Goal: Task Accomplishment & Management: Manage account settings

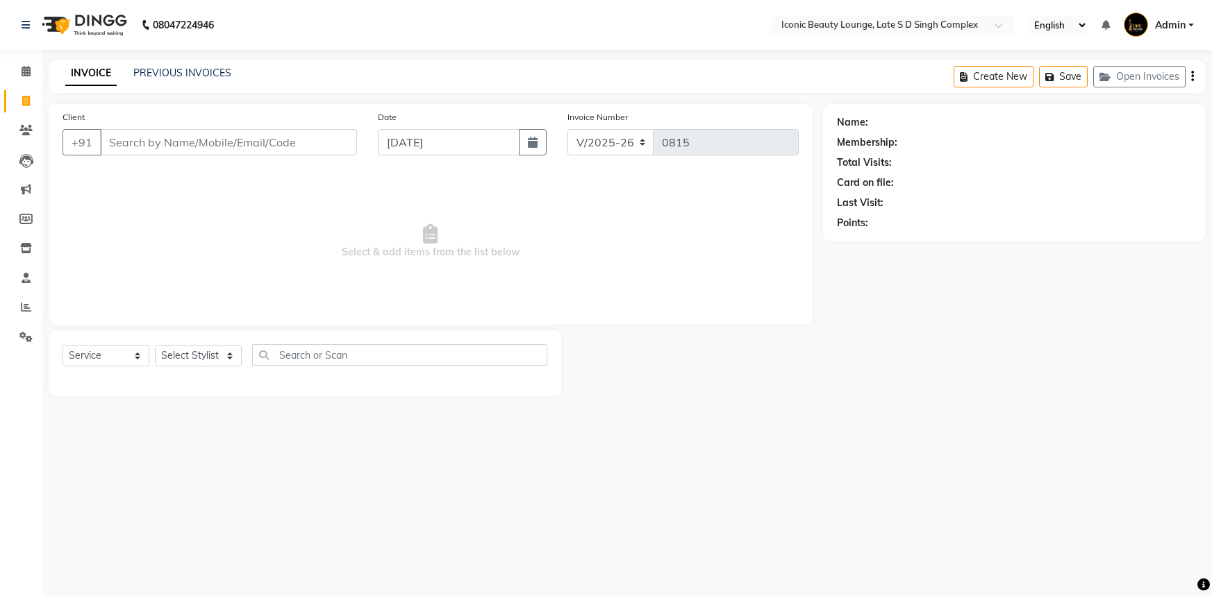
select select "6614"
select select "service"
click at [14, 163] on span at bounding box center [26, 161] width 24 height 16
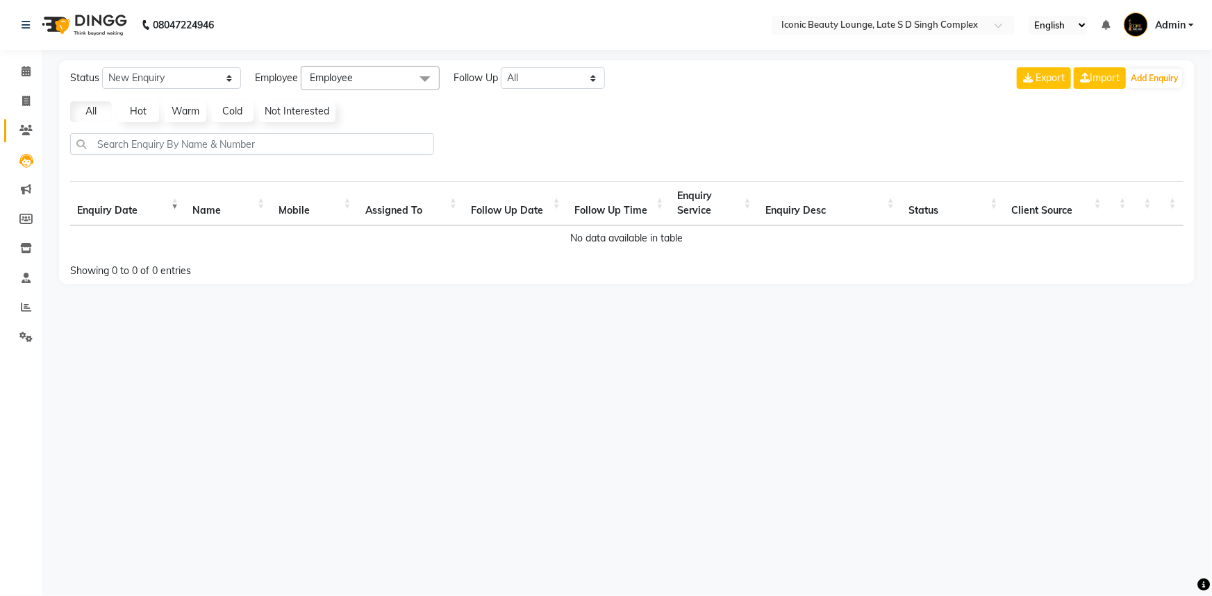
click at [28, 132] on icon at bounding box center [25, 130] width 13 height 10
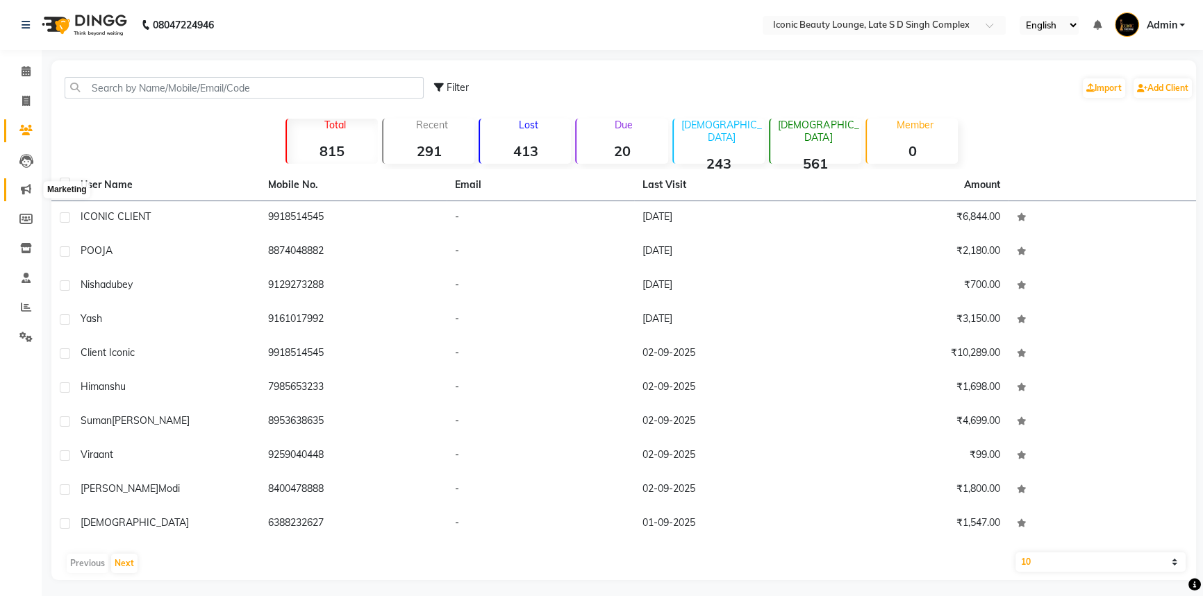
click at [28, 183] on span at bounding box center [26, 190] width 24 height 16
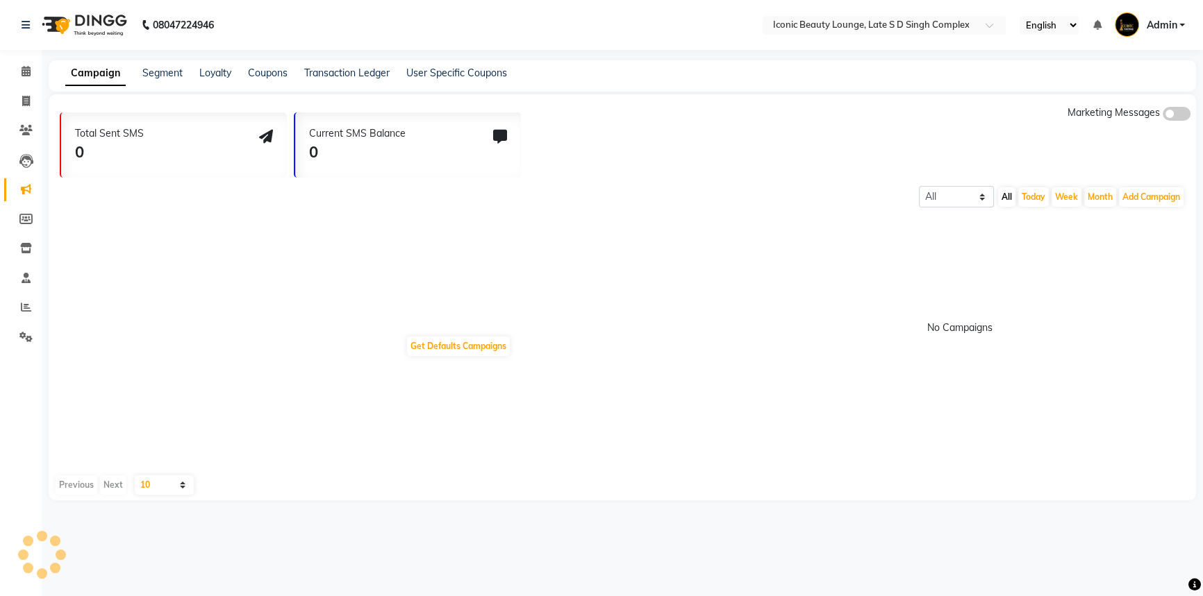
click at [28, 183] on span at bounding box center [26, 190] width 24 height 16
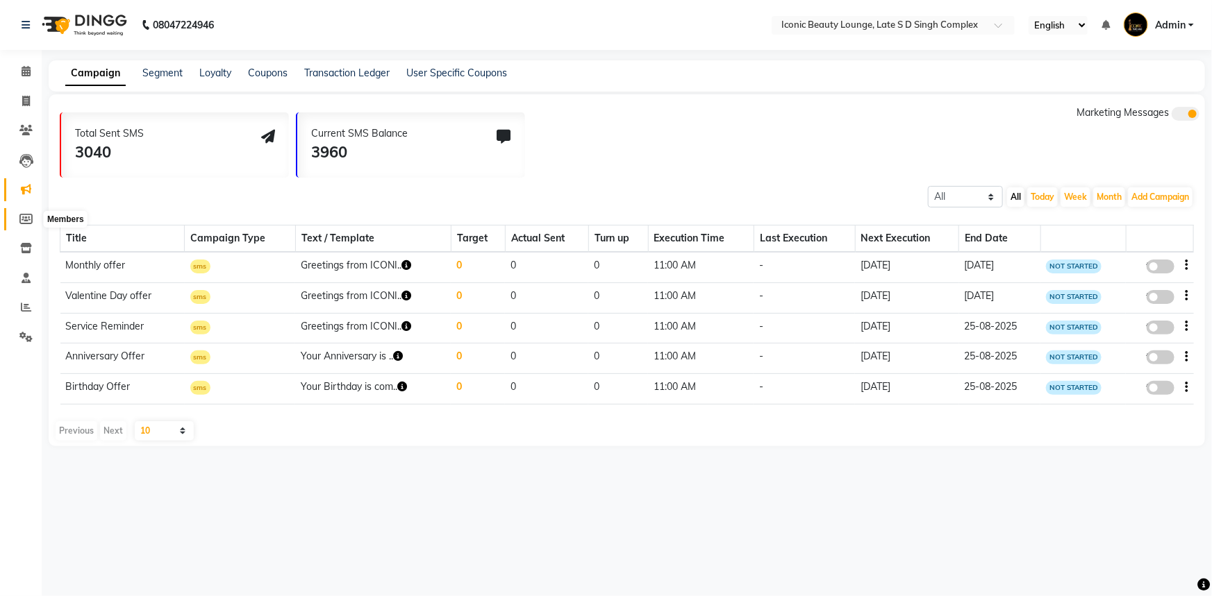
click at [24, 224] on span at bounding box center [26, 220] width 24 height 16
select select
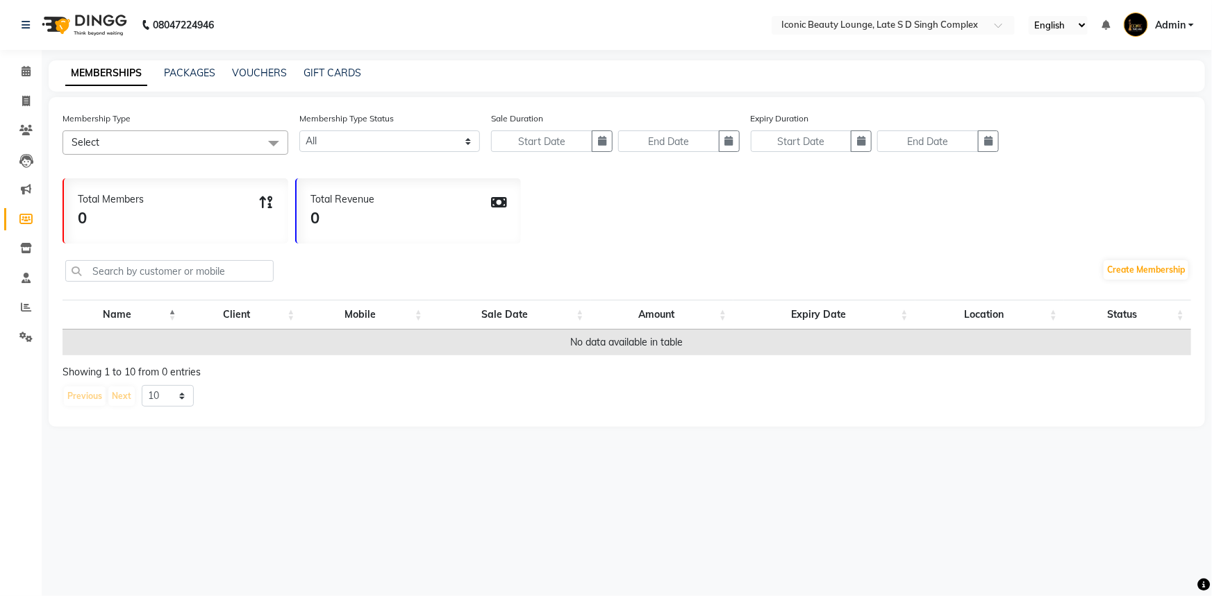
click at [159, 131] on span "Select" at bounding box center [175, 143] width 226 height 24
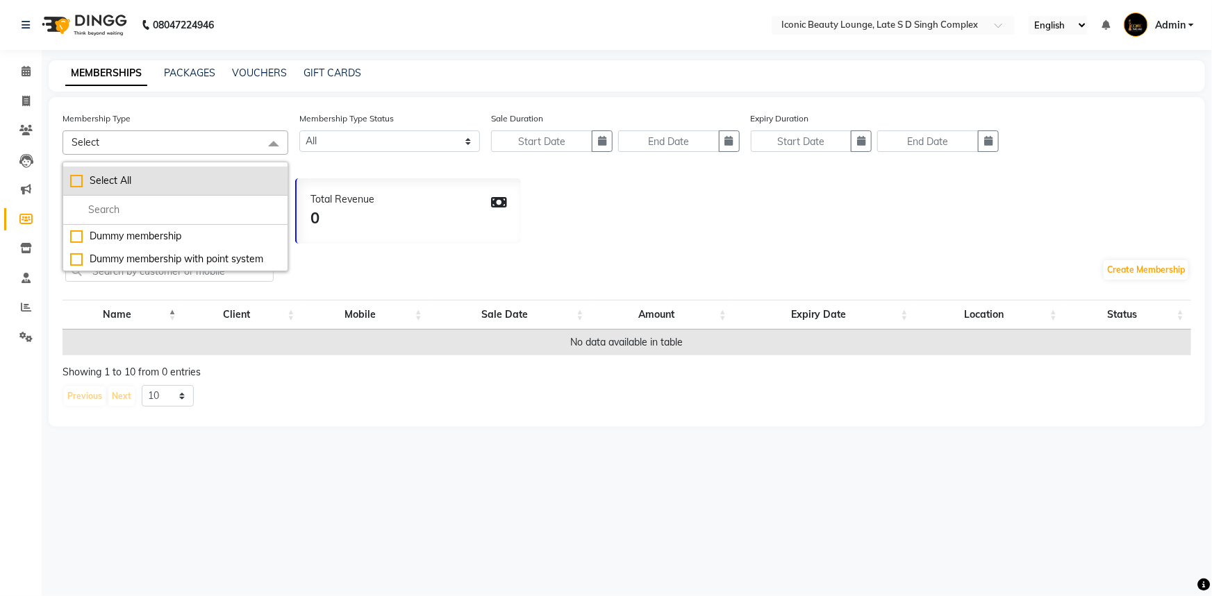
click at [181, 186] on div "Select All" at bounding box center [175, 181] width 210 height 15
checkbox input "true"
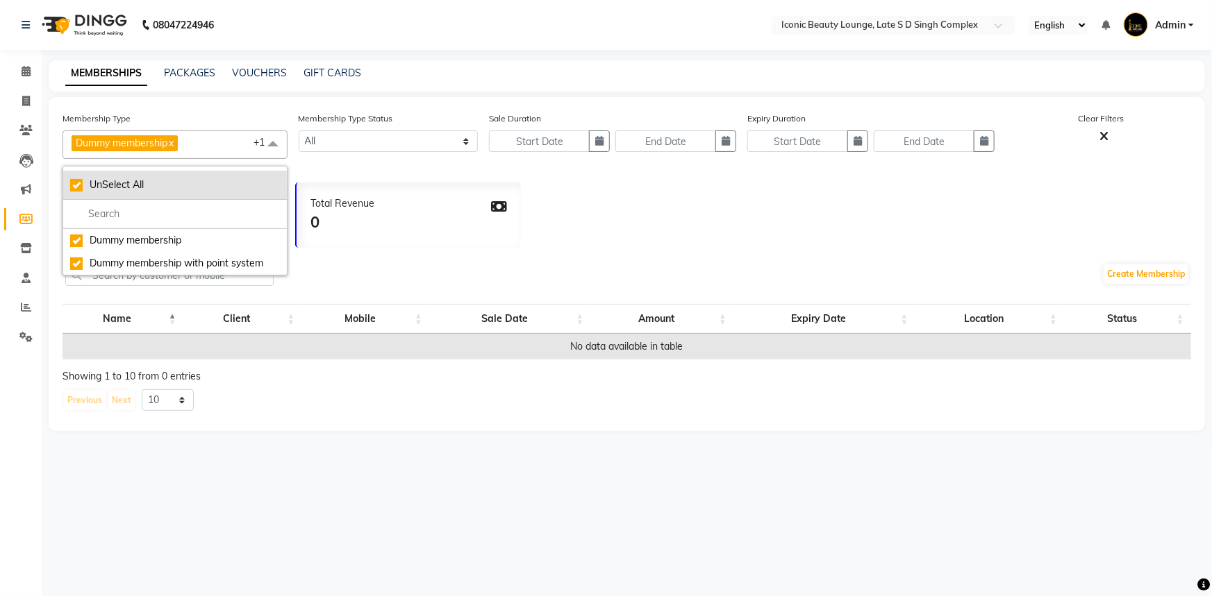
click at [178, 186] on div "UnSelect All" at bounding box center [175, 185] width 210 height 15
checkbox input "false"
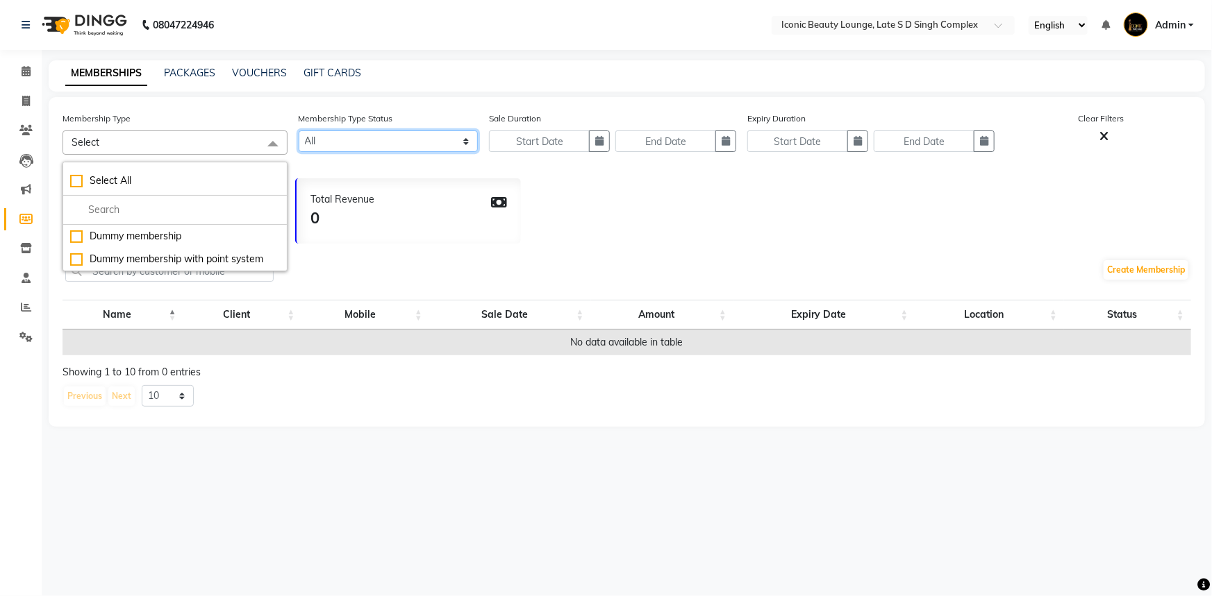
click at [335, 142] on select "Active Expired All" at bounding box center [389, 142] width 180 height 22
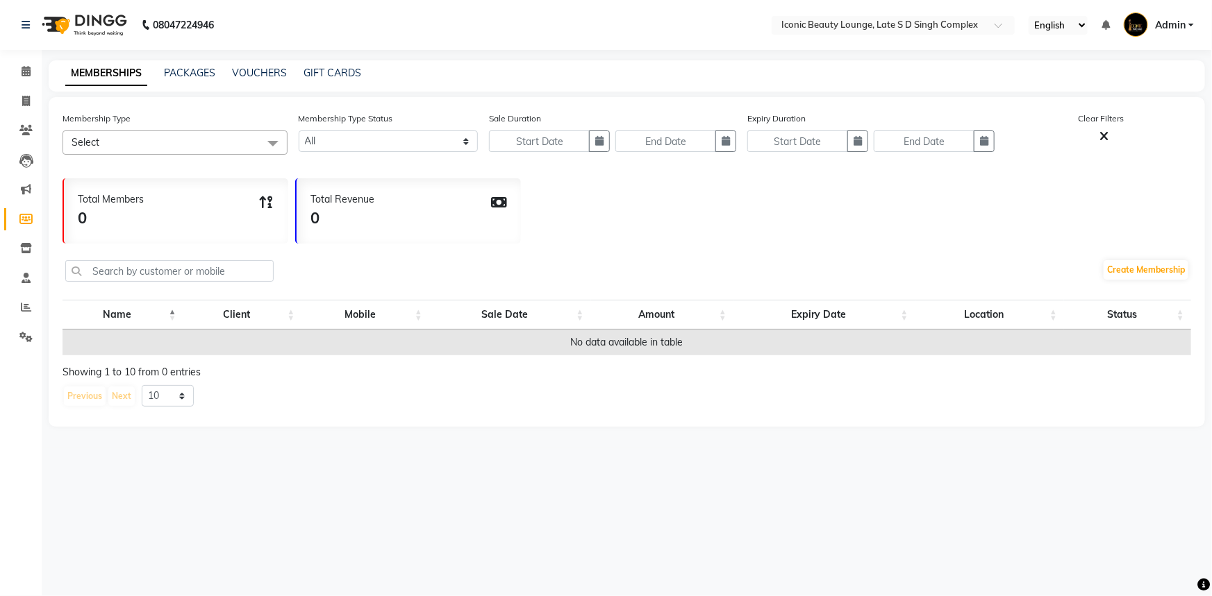
click at [187, 337] on td "No data available in table" at bounding box center [626, 343] width 1128 height 26
click at [139, 303] on th "Name" at bounding box center [122, 315] width 121 height 30
